Goal: Find specific page/section: Find specific page/section

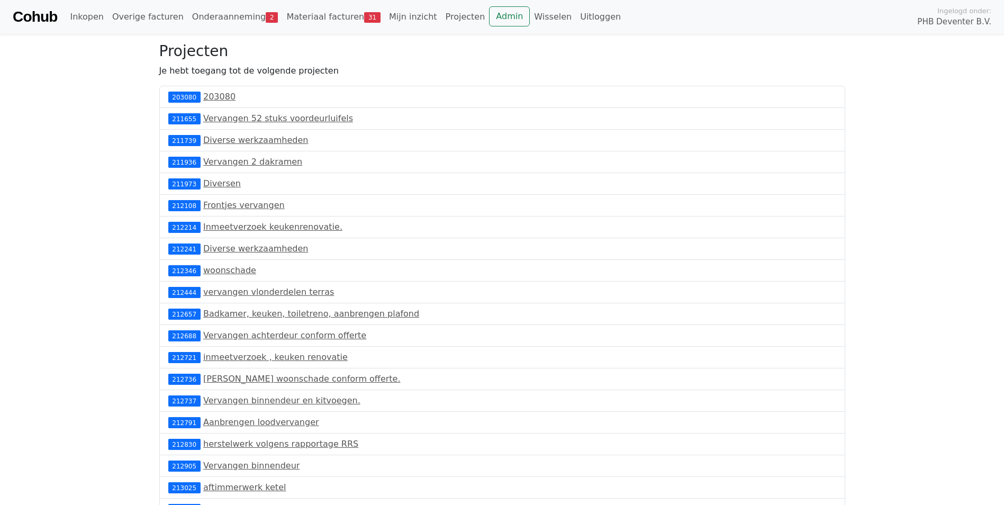
click at [927, 20] on span "PHB Deventer B.V." at bounding box center [954, 22] width 74 height 12
click at [957, 13] on span "Ingelogd onder:" at bounding box center [965, 11] width 54 height 10
click at [960, 17] on span "PHB Deventer B.V." at bounding box center [954, 22] width 74 height 12
click at [530, 15] on link "Wisselen" at bounding box center [553, 16] width 46 height 21
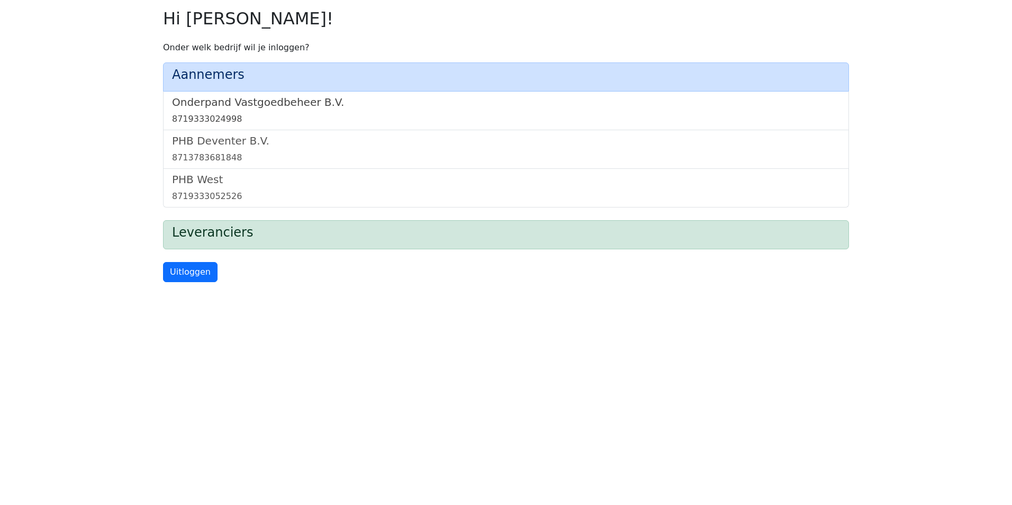
click at [307, 119] on div "8719333024998" at bounding box center [506, 119] width 668 height 13
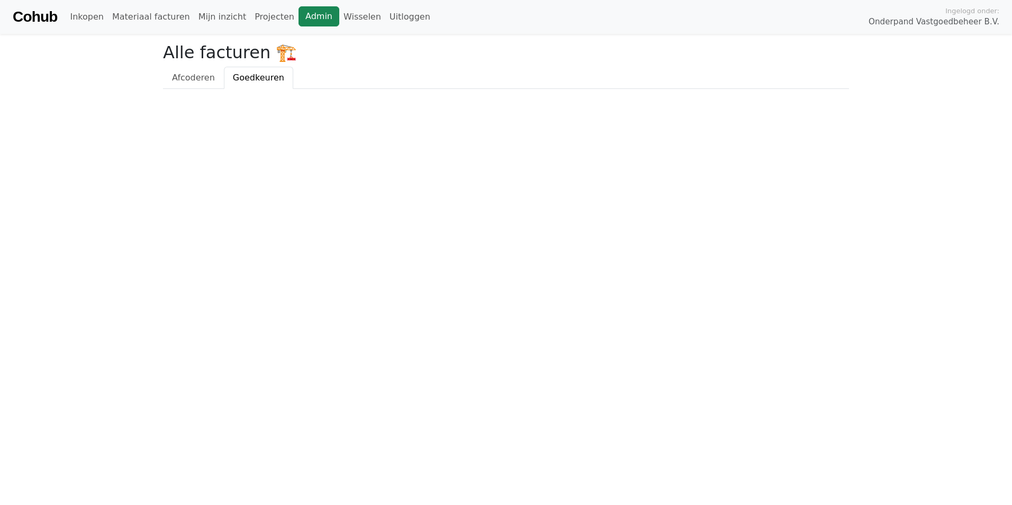
click at [303, 17] on link "Admin" at bounding box center [319, 16] width 41 height 20
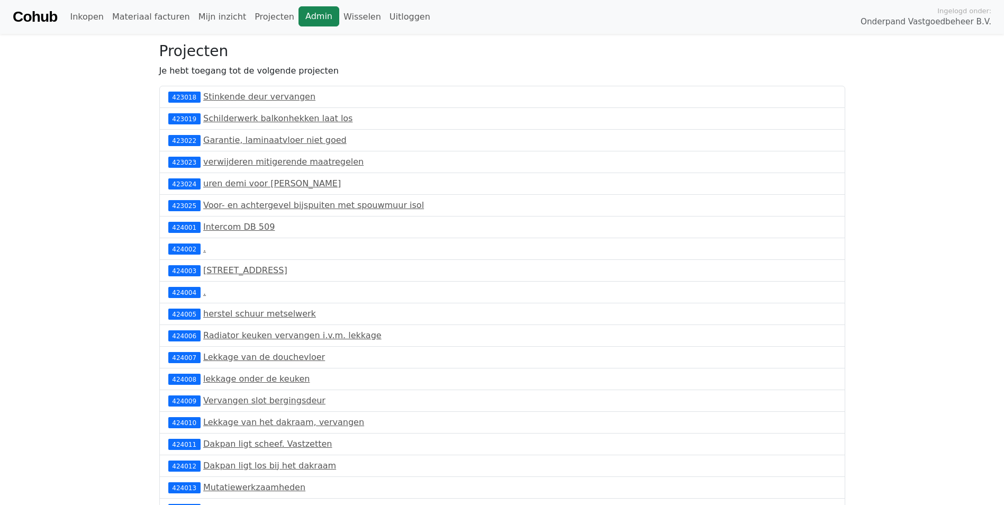
click at [306, 19] on link "Admin" at bounding box center [319, 16] width 41 height 20
